Goal: Information Seeking & Learning: Compare options

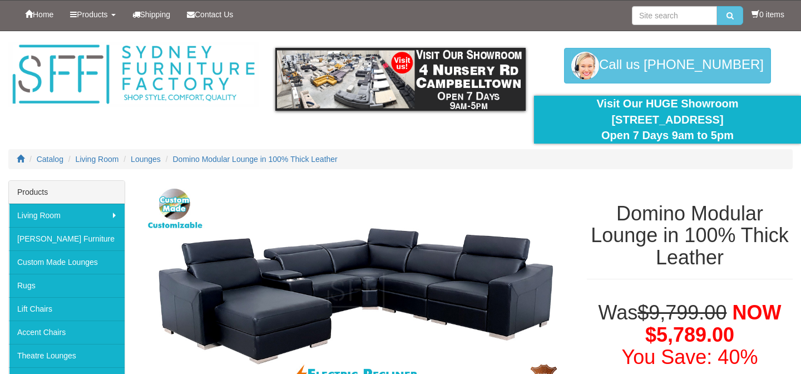
select select "1349"
select select "1951"
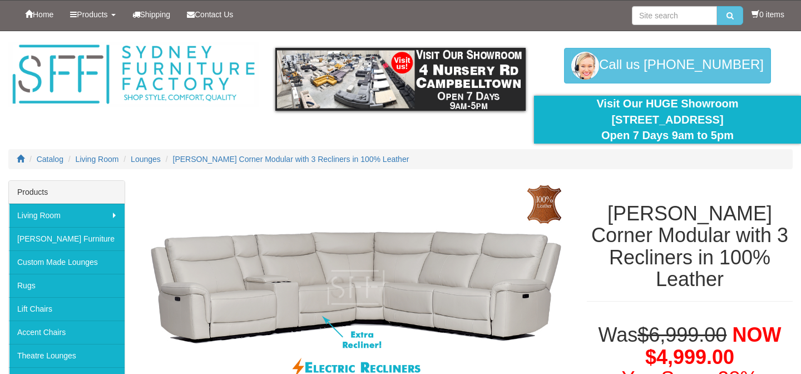
select select "2021"
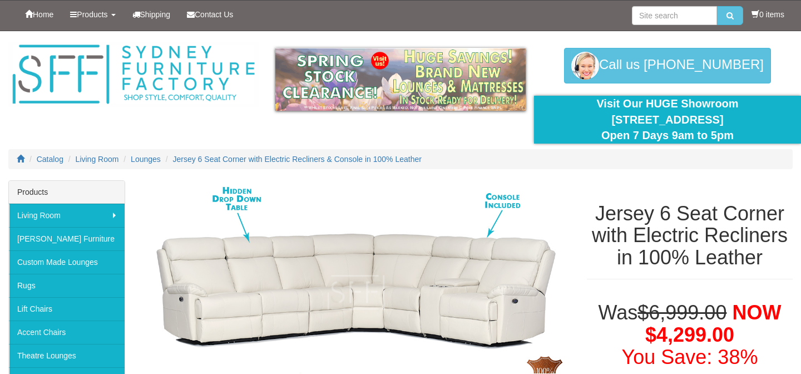
select select "2001"
